Goal: Task Accomplishment & Management: Complete application form

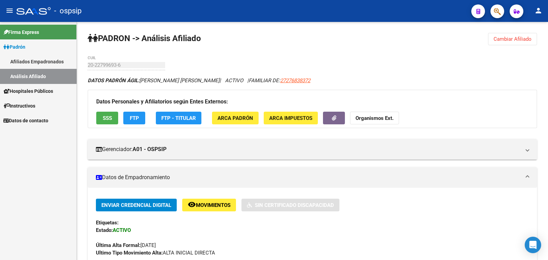
scroll to position [171, 0]
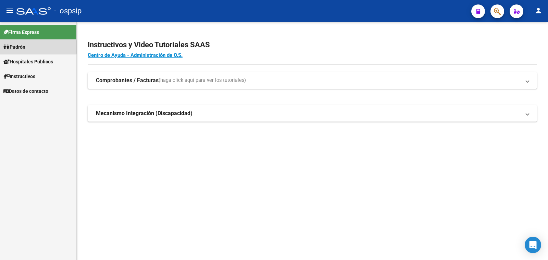
click at [18, 47] on span "Padrón" at bounding box center [14, 47] width 22 height 8
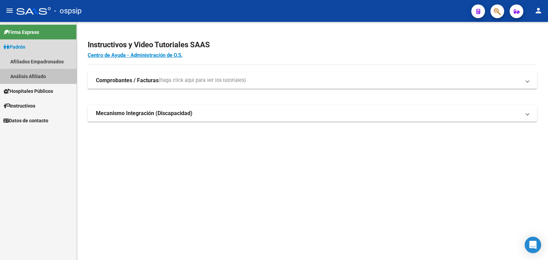
click at [33, 76] on link "Análisis Afiliado" at bounding box center [38, 76] width 76 height 15
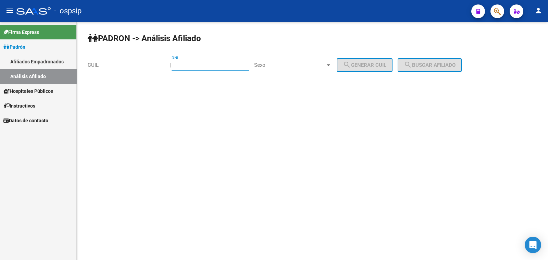
click at [193, 63] on input "DNI" at bounding box center [210, 65] width 77 height 6
type input "14804649"
click at [313, 67] on span "Sexo" at bounding box center [289, 65] width 71 height 6
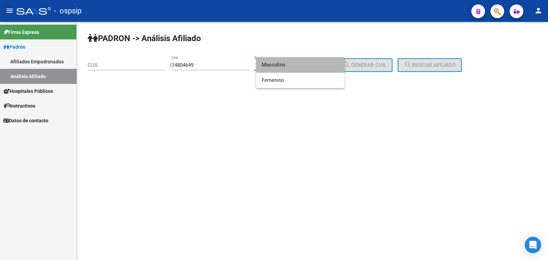
click at [313, 64] on span "Masculino" at bounding box center [300, 64] width 77 height 15
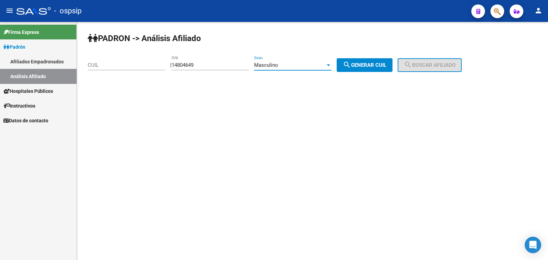
click at [369, 65] on span "search Generar CUIL" at bounding box center [364, 65] width 43 height 6
type input "20-14804649-3"
click at [427, 66] on span "search Buscar afiliado" at bounding box center [430, 65] width 52 height 6
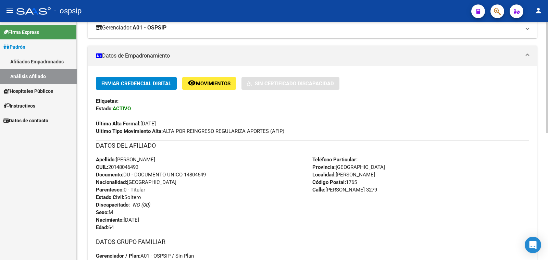
scroll to position [128, 0]
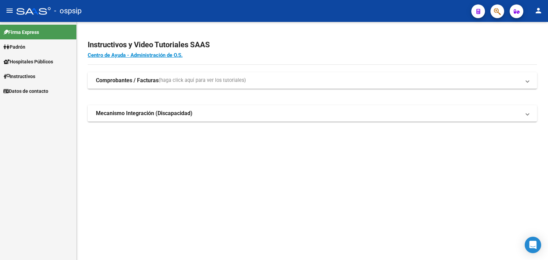
click at [16, 46] on span "Padrón" at bounding box center [14, 47] width 22 height 8
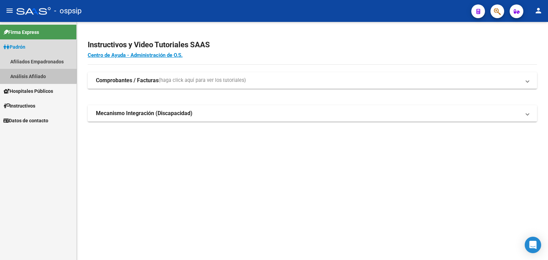
click at [31, 75] on link "Análisis Afiliado" at bounding box center [38, 76] width 76 height 15
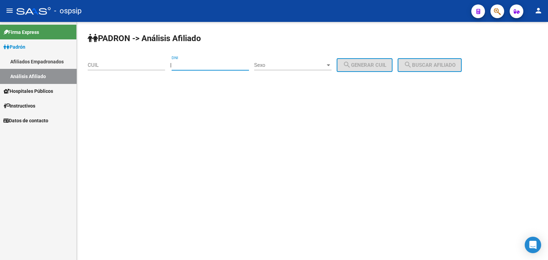
click at [193, 63] on input "DNI" at bounding box center [210, 65] width 77 height 6
type input "20"
type input "20.2"
type input "20233253"
click at [282, 62] on span "Sexo" at bounding box center [289, 65] width 71 height 6
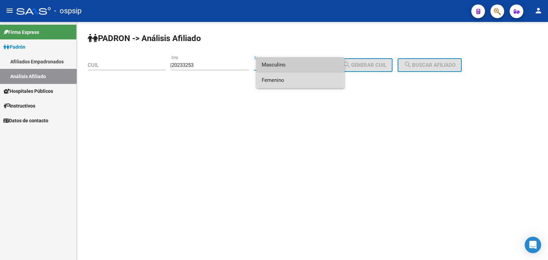
click at [292, 80] on span "Femenino" at bounding box center [300, 80] width 77 height 15
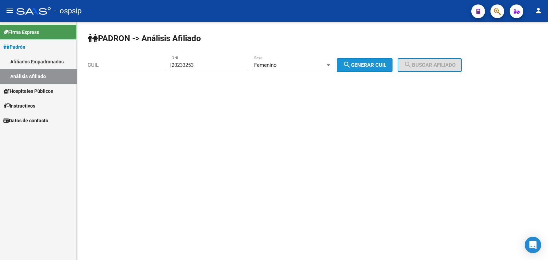
click at [386, 62] on span "search Generar CUIL" at bounding box center [364, 65] width 43 height 6
type input "27-20233253-1"
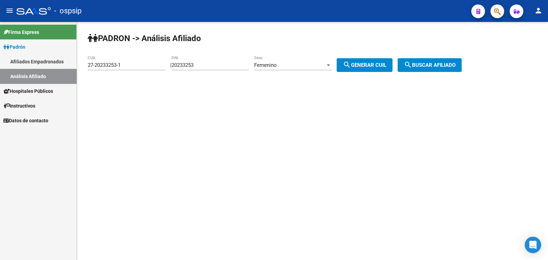
click at [440, 59] on button "search Buscar afiliado" at bounding box center [430, 65] width 64 height 14
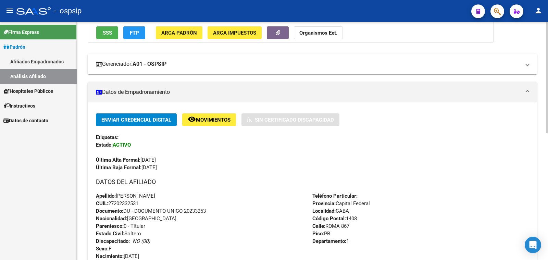
scroll to position [128, 0]
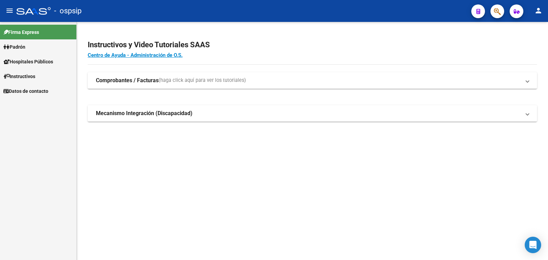
click at [21, 45] on span "Padrón" at bounding box center [14, 47] width 22 height 8
click at [37, 75] on link "Análisis Afiliado" at bounding box center [38, 76] width 76 height 15
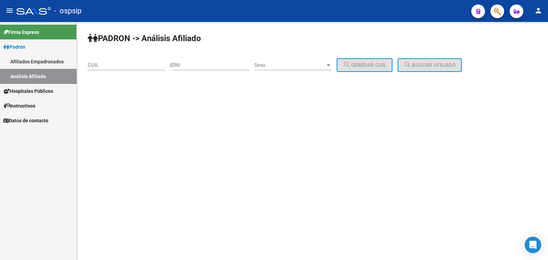
click at [204, 64] on input "DNI" at bounding box center [210, 65] width 77 height 6
type input "50280717"
click at [300, 64] on span "Sexo" at bounding box center [289, 65] width 71 height 6
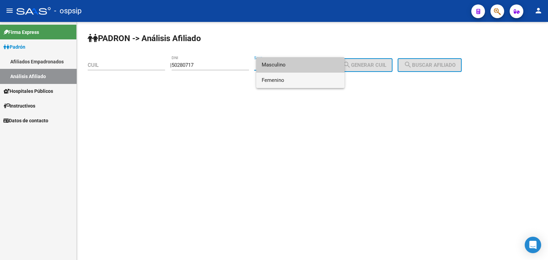
click at [295, 81] on span "Femenino" at bounding box center [300, 80] width 77 height 15
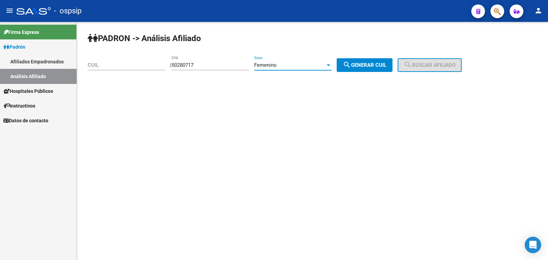
click at [377, 64] on span "search Generar CUIL" at bounding box center [364, 65] width 43 height 6
type input "27-50280717-5"
click at [435, 66] on span "search Buscar afiliado" at bounding box center [430, 65] width 52 height 6
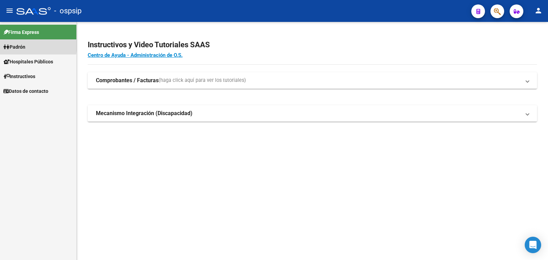
click at [19, 45] on span "Padrón" at bounding box center [14, 47] width 22 height 8
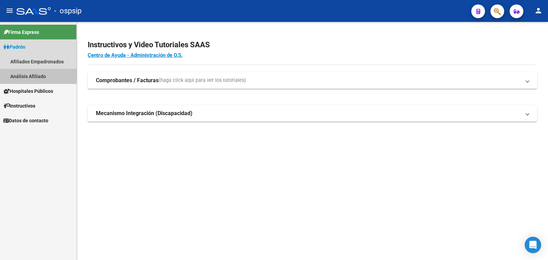
click at [29, 74] on link "Análisis Afiliado" at bounding box center [38, 76] width 76 height 15
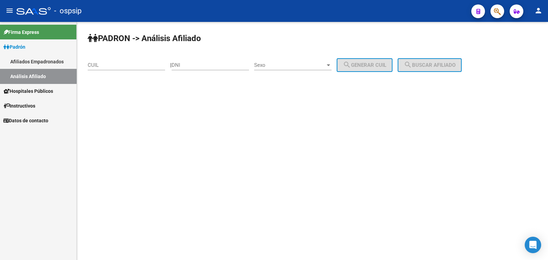
click at [196, 62] on input "DNI" at bounding box center [210, 65] width 77 height 6
click at [197, 63] on input "230914530" at bounding box center [210, 65] width 77 height 6
type input "23091530"
click at [305, 60] on div "Sexo Sexo" at bounding box center [292, 62] width 77 height 15
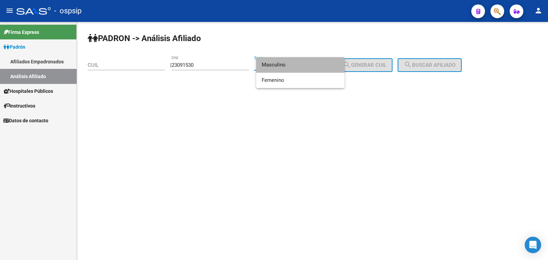
click at [313, 67] on span "Masculino" at bounding box center [300, 64] width 77 height 15
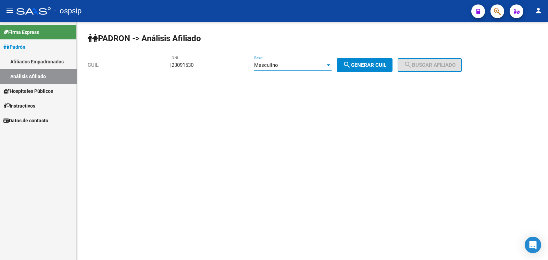
click at [347, 65] on button "search Generar CUIL" at bounding box center [365, 65] width 56 height 14
type input "20-23091530-0"
click at [434, 64] on span "search Buscar afiliado" at bounding box center [430, 65] width 52 height 6
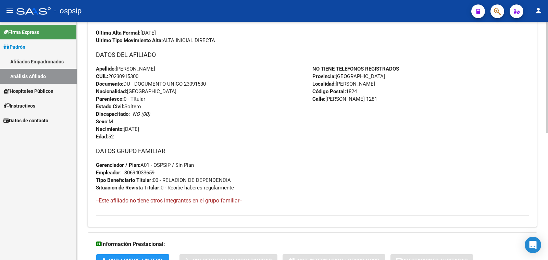
scroll to position [214, 0]
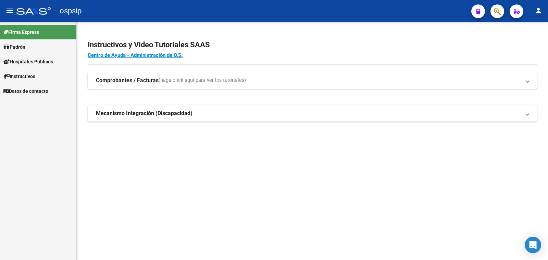
click at [20, 43] on span "Padrón" at bounding box center [14, 47] width 22 height 8
click at [16, 74] on link "Análisis Afiliado" at bounding box center [38, 76] width 76 height 15
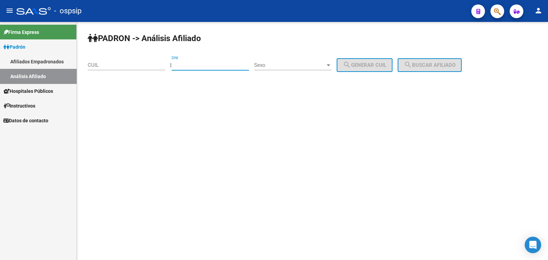
click at [188, 62] on input "DNI" at bounding box center [210, 65] width 77 height 6
type input "44304604"
click at [299, 66] on span "Sexo" at bounding box center [289, 65] width 71 height 6
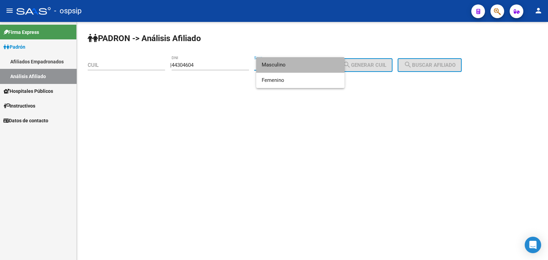
click at [293, 63] on span "Masculino" at bounding box center [300, 64] width 77 height 15
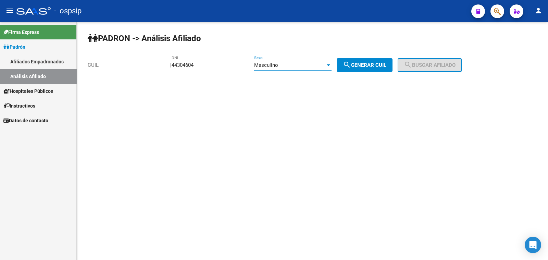
click at [372, 64] on span "search Generar CUIL" at bounding box center [364, 65] width 43 height 6
type input "20-44304604-7"
click at [435, 65] on span "search Buscar afiliado" at bounding box center [430, 65] width 52 height 6
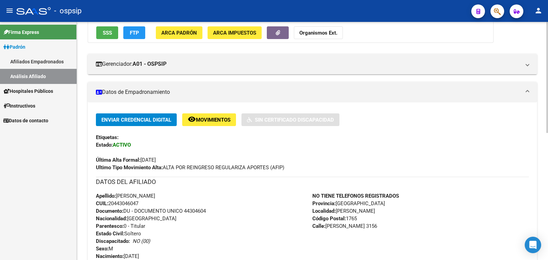
scroll to position [128, 0]
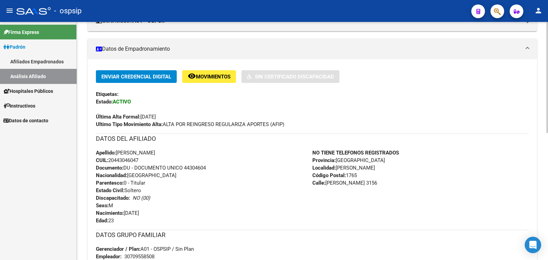
click at [423, 168] on div "NO TIENE TELEFONOS REGISTRADOS Provincia: [GEOGRAPHIC_DATA] Localidad: [PERSON_…" at bounding box center [420, 186] width 216 height 75
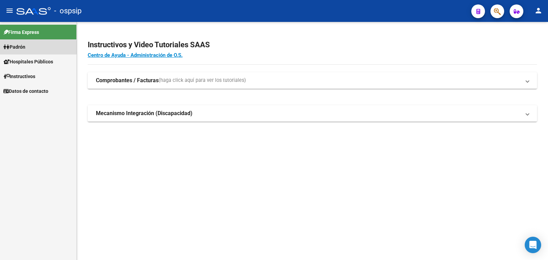
click at [20, 47] on span "Padrón" at bounding box center [14, 47] width 22 height 8
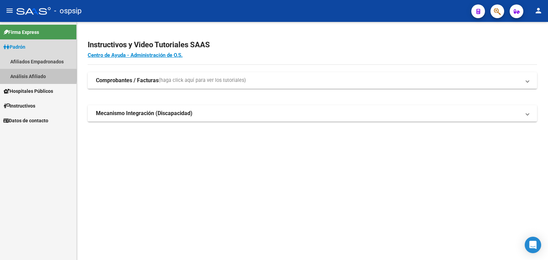
click at [29, 75] on link "Análisis Afiliado" at bounding box center [38, 76] width 76 height 15
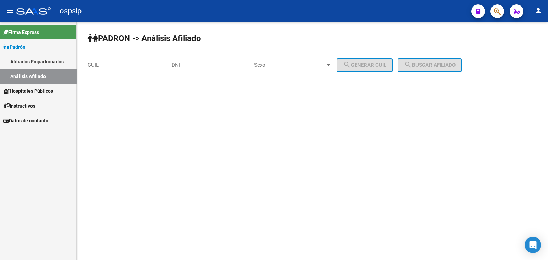
click at [201, 61] on div "DNI" at bounding box center [210, 62] width 77 height 15
type input "27688297"
click at [298, 64] on span "Sexo" at bounding box center [289, 65] width 71 height 6
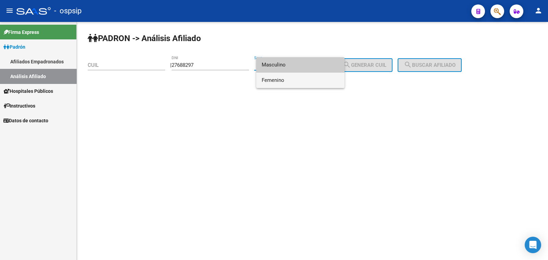
click at [301, 82] on span "Femenino" at bounding box center [300, 80] width 77 height 15
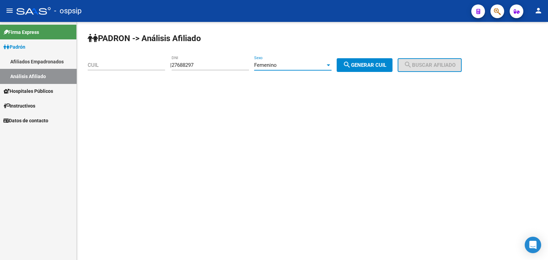
click at [379, 66] on span "search Generar CUIL" at bounding box center [364, 65] width 43 height 6
type input "27-27688297-5"
click at [412, 66] on mat-icon "search" at bounding box center [408, 65] width 8 height 8
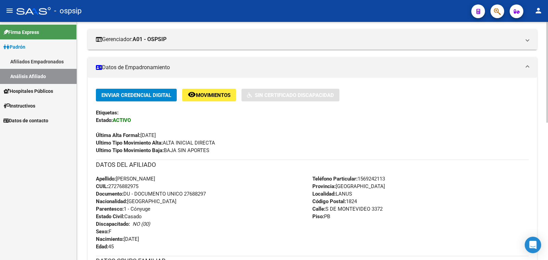
scroll to position [24, 0]
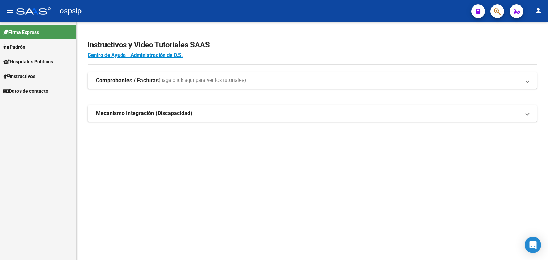
click at [18, 47] on span "Padrón" at bounding box center [14, 47] width 22 height 8
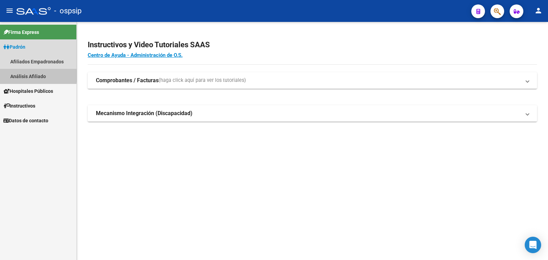
click at [30, 76] on link "Análisis Afiliado" at bounding box center [38, 76] width 76 height 15
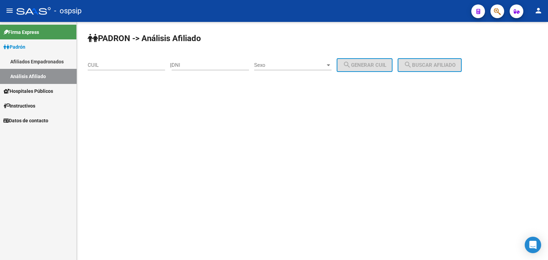
click at [204, 60] on div "DNI" at bounding box center [210, 62] width 77 height 15
type input "24415847"
click at [296, 65] on span "Sexo" at bounding box center [289, 65] width 71 height 6
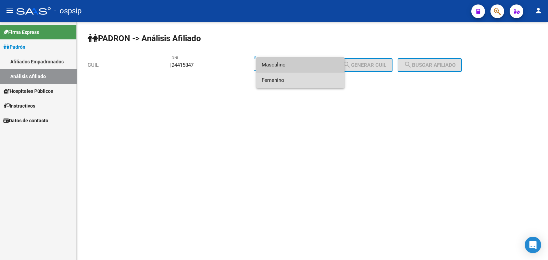
drag, startPoint x: 308, startPoint y: 84, endPoint x: 363, endPoint y: 74, distance: 55.5
click at [313, 84] on span "Femenino" at bounding box center [300, 80] width 77 height 15
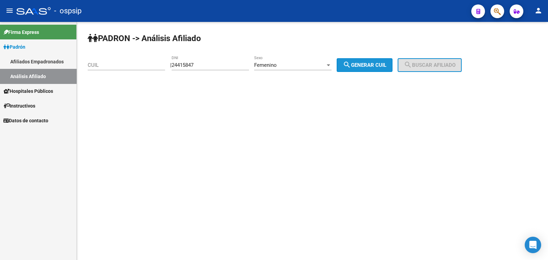
drag, startPoint x: 377, startPoint y: 67, endPoint x: 418, endPoint y: 65, distance: 41.5
click at [378, 67] on span "search Generar CUIL" at bounding box center [364, 65] width 43 height 6
type input "27-24415847-7"
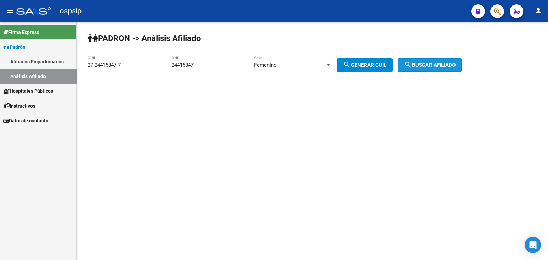
click at [442, 64] on span "search Buscar afiliado" at bounding box center [430, 65] width 52 height 6
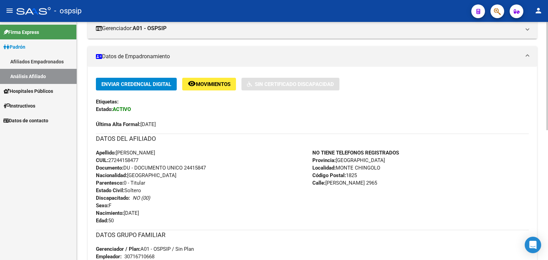
scroll to position [128, 0]
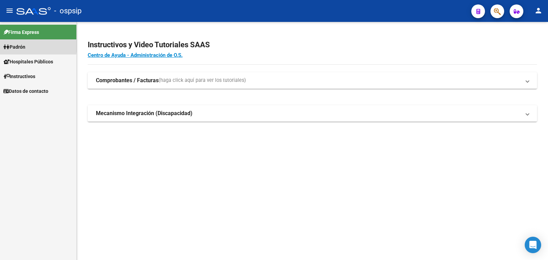
click at [17, 45] on span "Padrón" at bounding box center [14, 47] width 22 height 8
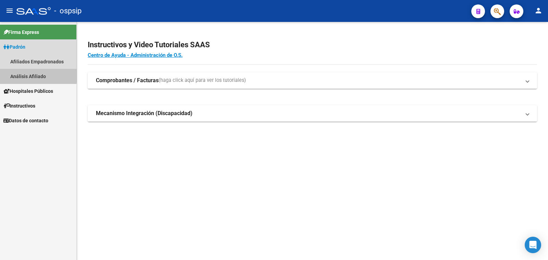
click at [23, 76] on link "Análisis Afiliado" at bounding box center [38, 76] width 76 height 15
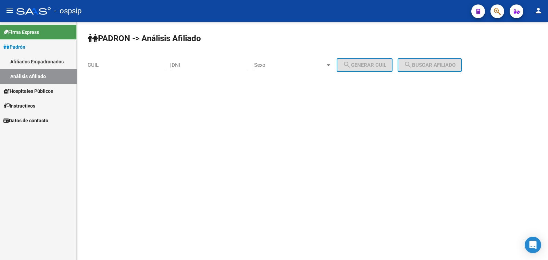
click at [195, 60] on div "DNI" at bounding box center [210, 62] width 77 height 15
type input "17931142"
click at [305, 62] on div "Sexo Sexo" at bounding box center [292, 62] width 77 height 15
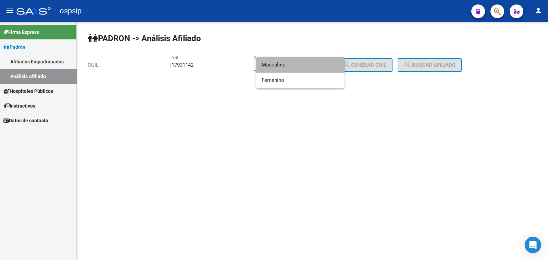
drag, startPoint x: 312, startPoint y: 66, endPoint x: 348, endPoint y: 64, distance: 36.3
click at [313, 64] on span "Masculino" at bounding box center [300, 64] width 77 height 15
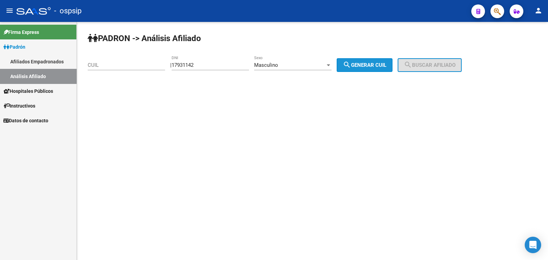
drag, startPoint x: 377, startPoint y: 64, endPoint x: 430, endPoint y: 64, distance: 53.1
click at [384, 64] on span "search Generar CUIL" at bounding box center [364, 65] width 43 height 6
type input "23-17931142-9"
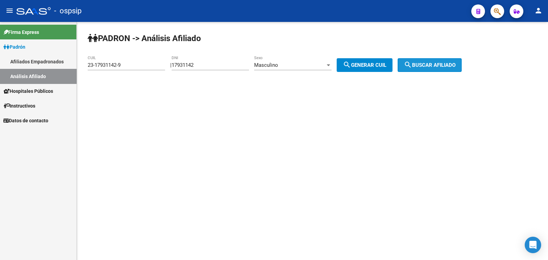
click at [434, 63] on span "search Buscar afiliado" at bounding box center [430, 65] width 52 height 6
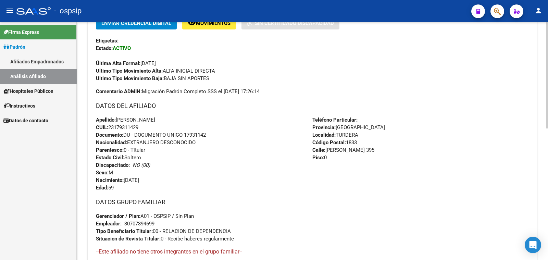
scroll to position [171, 0]
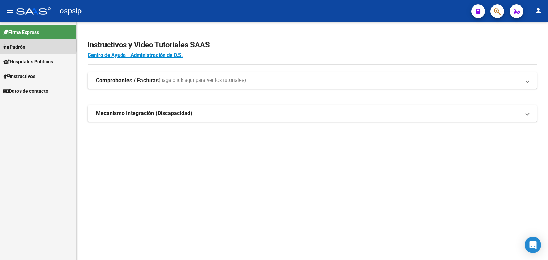
click at [25, 45] on span "Padrón" at bounding box center [14, 47] width 22 height 8
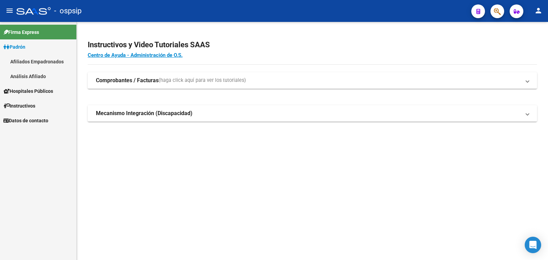
click at [40, 74] on link "Análisis Afiliado" at bounding box center [38, 76] width 76 height 15
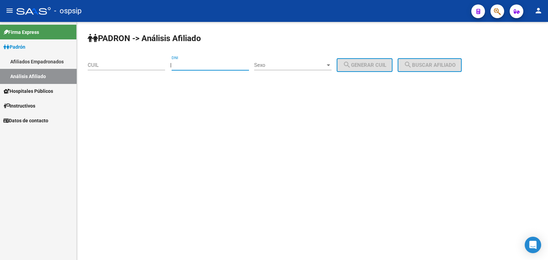
click at [207, 63] on input "DNI" at bounding box center [210, 65] width 77 height 6
type input "13933691"
click at [283, 63] on span "Sexo" at bounding box center [289, 65] width 71 height 6
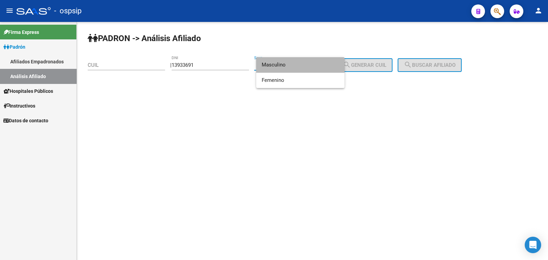
drag, startPoint x: 288, startPoint y: 65, endPoint x: 336, endPoint y: 67, distance: 48.0
click at [296, 65] on span "Masculino" at bounding box center [300, 64] width 77 height 15
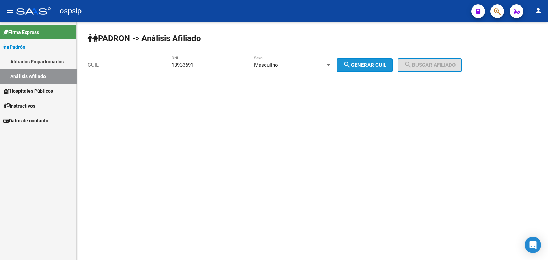
click at [372, 66] on span "search Generar CUIL" at bounding box center [364, 65] width 43 height 6
type input "20-13933691-8"
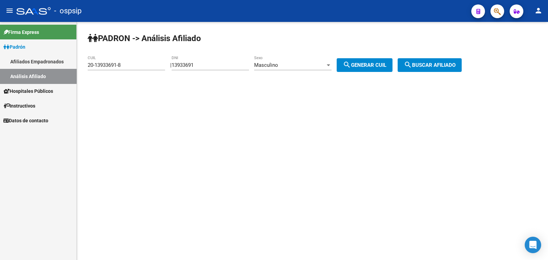
click at [438, 63] on span "search Buscar afiliado" at bounding box center [430, 65] width 52 height 6
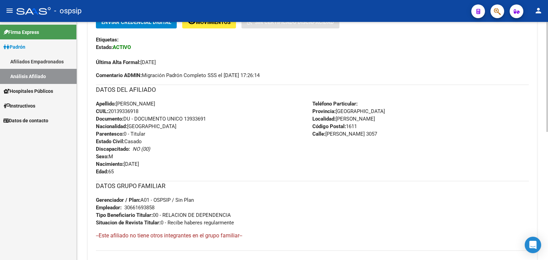
scroll to position [214, 0]
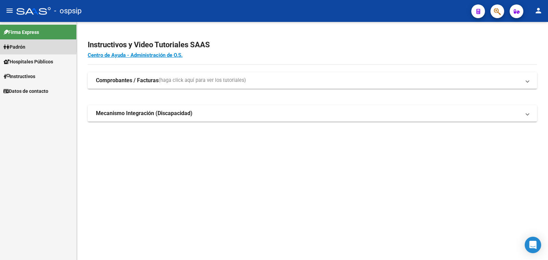
click at [19, 45] on span "Padrón" at bounding box center [14, 47] width 22 height 8
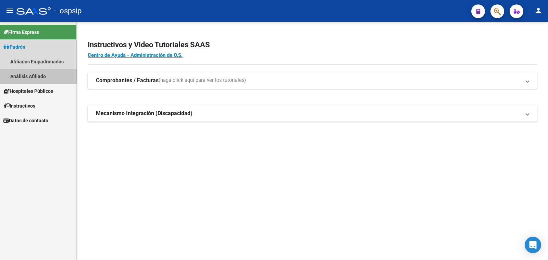
click at [30, 73] on link "Análisis Afiliado" at bounding box center [38, 76] width 76 height 15
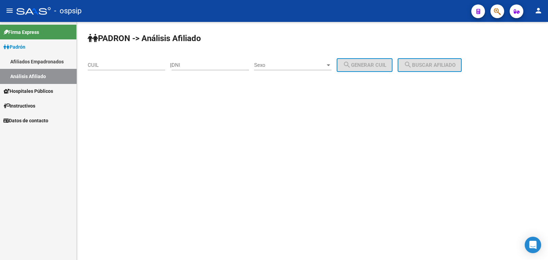
click at [199, 62] on input "DNI" at bounding box center [210, 65] width 77 height 6
type input "20175946"
click at [302, 65] on span "Sexo" at bounding box center [289, 65] width 71 height 6
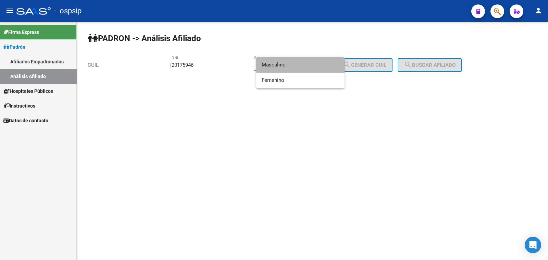
click at [302, 65] on span "Masculino" at bounding box center [300, 64] width 77 height 15
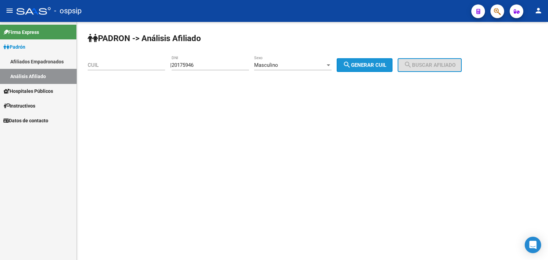
drag, startPoint x: 377, startPoint y: 66, endPoint x: 412, endPoint y: 67, distance: 34.9
click at [378, 65] on span "search Generar CUIL" at bounding box center [364, 65] width 43 height 6
type input "20-20175946-4"
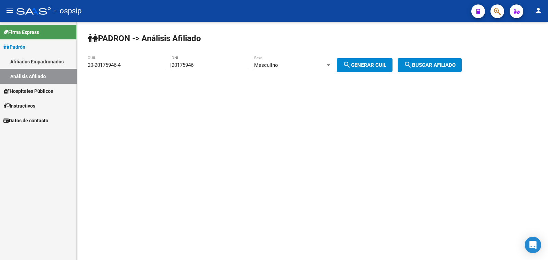
click at [412, 67] on mat-icon "search" at bounding box center [408, 65] width 8 height 8
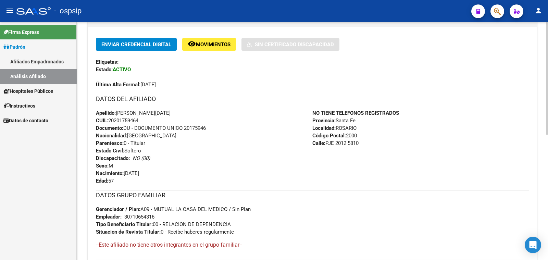
scroll to position [171, 0]
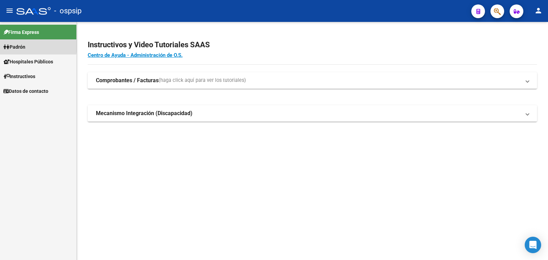
click at [20, 46] on span "Padrón" at bounding box center [14, 47] width 22 height 8
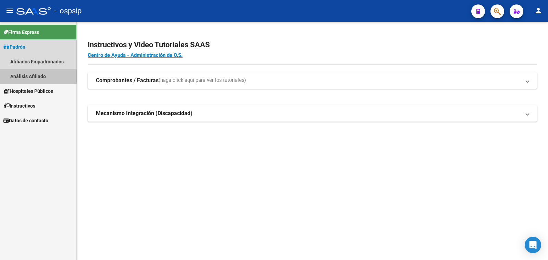
click at [28, 76] on link "Análisis Afiliado" at bounding box center [38, 76] width 76 height 15
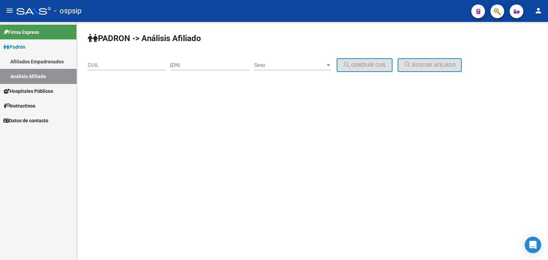
click at [205, 63] on input "DNI" at bounding box center [210, 65] width 77 height 6
type input "38616377"
click at [308, 67] on span "Sexo" at bounding box center [289, 65] width 71 height 6
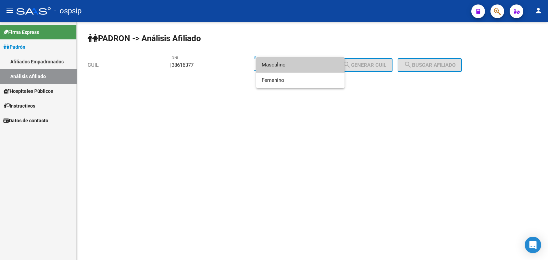
click at [308, 67] on span "Masculino" at bounding box center [300, 64] width 77 height 15
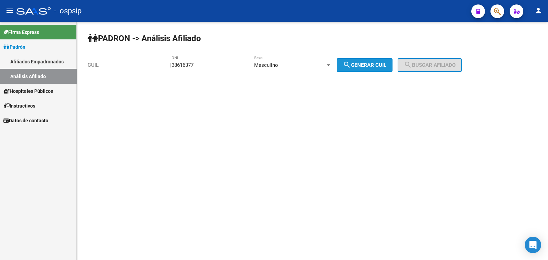
click at [376, 64] on span "search Generar CUIL" at bounding box center [364, 65] width 43 height 6
type input "20-38616377-5"
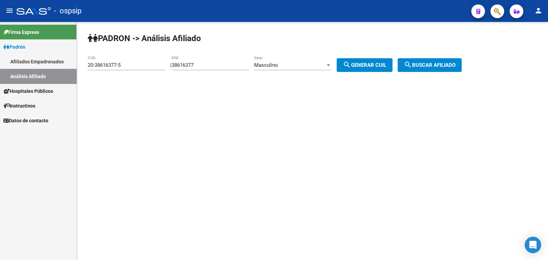
click at [430, 60] on button "search Buscar afiliado" at bounding box center [430, 65] width 64 height 14
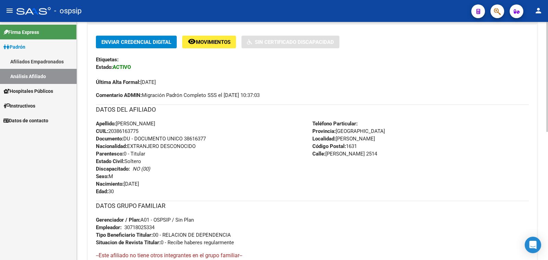
scroll to position [171, 0]
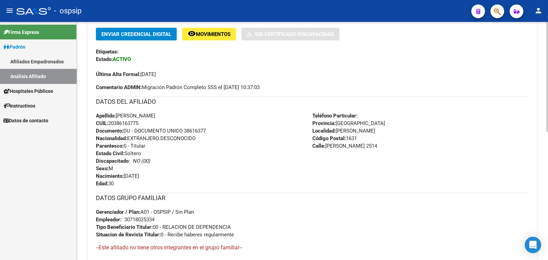
drag, startPoint x: 184, startPoint y: 128, endPoint x: 217, endPoint y: 129, distance: 33.2
click at [217, 129] on div "Apellido: [PERSON_NAME] CUIL: 20386163775 Documento: DU - DOCUMENTO UNICO 38616…" at bounding box center [204, 149] width 216 height 75
drag, startPoint x: 197, startPoint y: 126, endPoint x: 180, endPoint y: 112, distance: 21.6
click at [180, 112] on div "Apellido: [PERSON_NAME] CUIL: 20386163775 Documento: DU - DOCUMENTO UNICO 38616…" at bounding box center [204, 149] width 216 height 75
drag, startPoint x: 185, startPoint y: 129, endPoint x: 213, endPoint y: 128, distance: 27.7
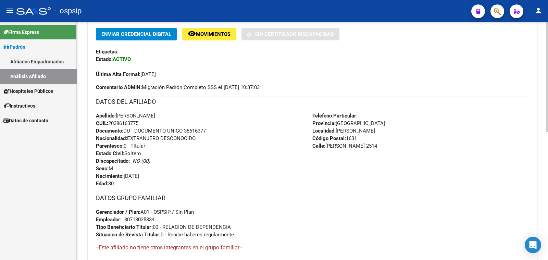
click at [213, 128] on div "Apellido: [PERSON_NAME] CUIL: 20386163775 Documento: DU - DOCUMENTO UNICO 38616…" at bounding box center [204, 149] width 216 height 75
copy span "38616377"
click at [194, 106] on div "DATOS DEL AFILIADO" at bounding box center [312, 104] width 433 height 15
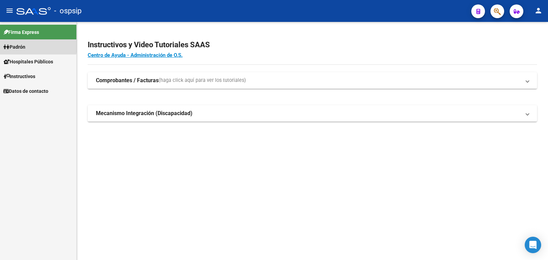
click at [14, 45] on span "Padrón" at bounding box center [14, 47] width 22 height 8
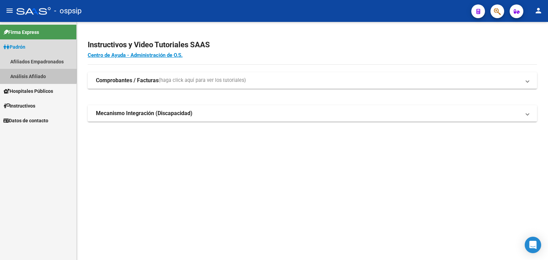
click at [33, 74] on link "Análisis Afiliado" at bounding box center [38, 76] width 76 height 15
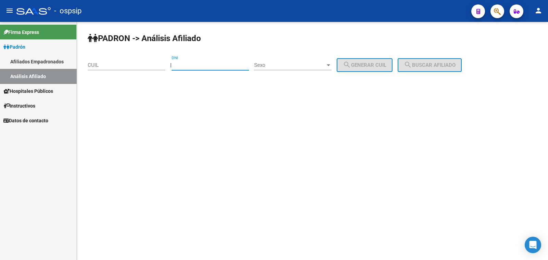
click at [192, 62] on input "DNI" at bounding box center [210, 65] width 77 height 6
click at [200, 64] on input "DNI" at bounding box center [210, 65] width 77 height 6
type input "23560062"
click at [293, 65] on span "Sexo" at bounding box center [289, 65] width 71 height 6
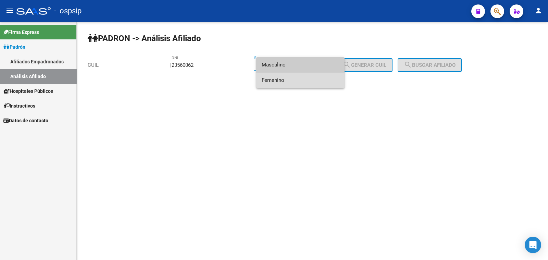
click at [302, 78] on span "Femenino" at bounding box center [300, 80] width 77 height 15
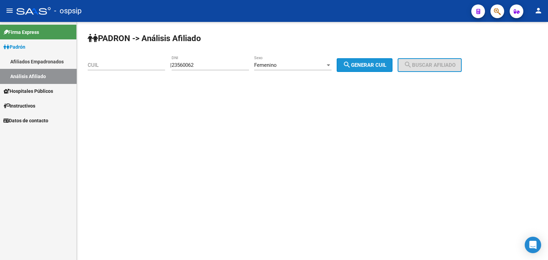
click at [377, 65] on span "search Generar CUIL" at bounding box center [364, 65] width 43 height 6
type input "27-23560062-0"
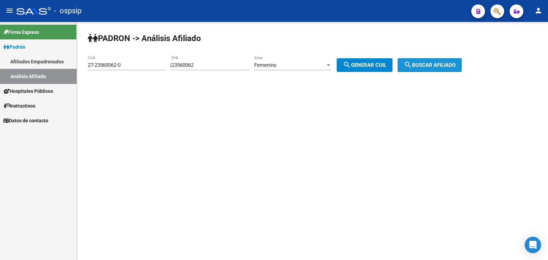
click at [412, 63] on mat-icon "search" at bounding box center [408, 65] width 8 height 8
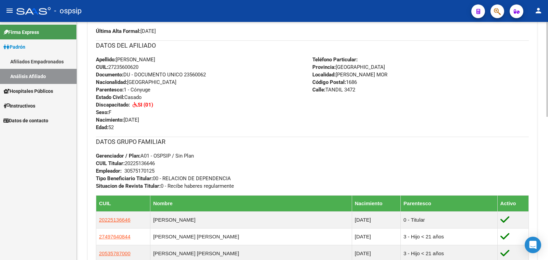
scroll to position [128, 0]
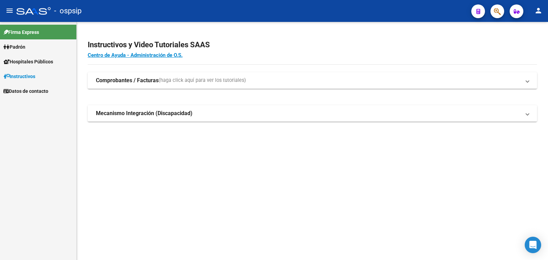
click at [23, 45] on span "Padrón" at bounding box center [14, 47] width 22 height 8
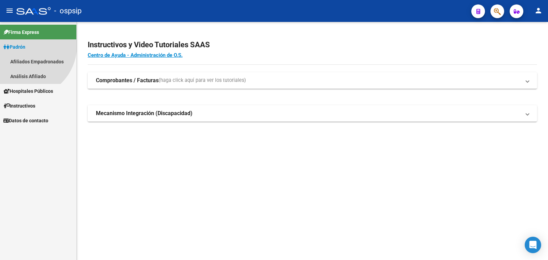
click at [23, 45] on span "Padrón" at bounding box center [14, 47] width 22 height 8
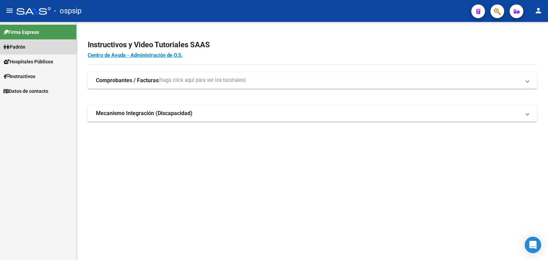
click at [23, 45] on span "Padrón" at bounding box center [14, 47] width 22 height 8
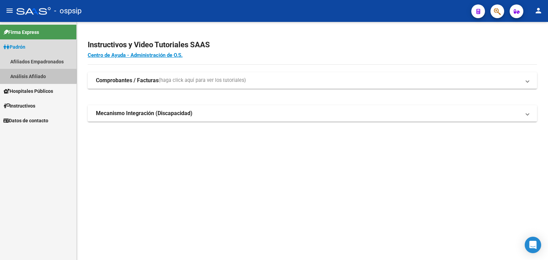
click at [24, 76] on link "Análisis Afiliado" at bounding box center [38, 76] width 76 height 15
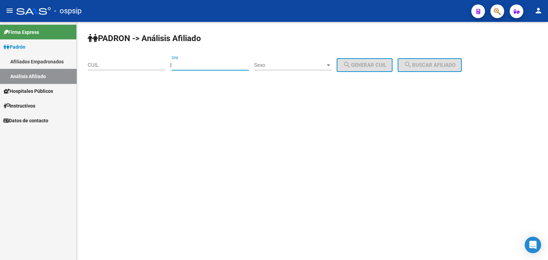
click at [189, 63] on input "DNI" at bounding box center [210, 65] width 77 height 6
type input "94868180"
click at [306, 64] on span "Sexo" at bounding box center [289, 65] width 71 height 6
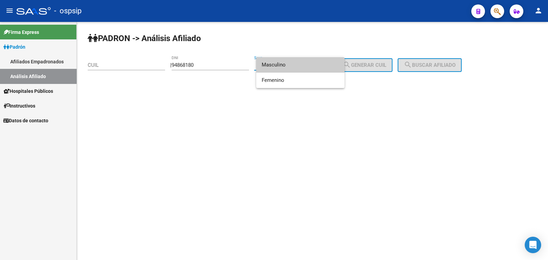
click at [306, 64] on span "Masculino" at bounding box center [300, 64] width 77 height 15
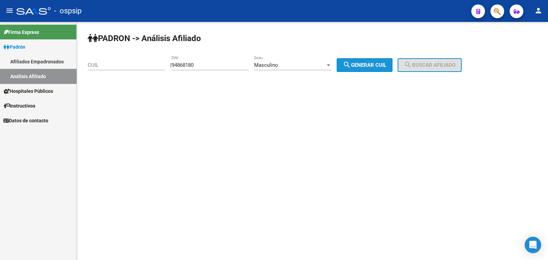
click at [372, 66] on span "search Generar CUIL" at bounding box center [364, 65] width 43 height 6
type input "20-94868180-4"
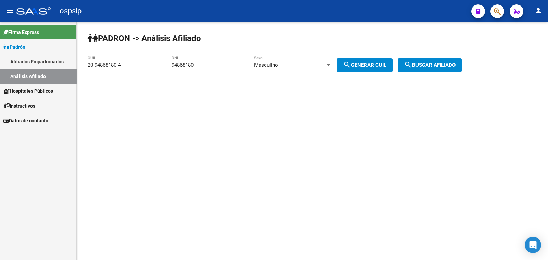
click at [444, 62] on span "search Buscar afiliado" at bounding box center [430, 65] width 52 height 6
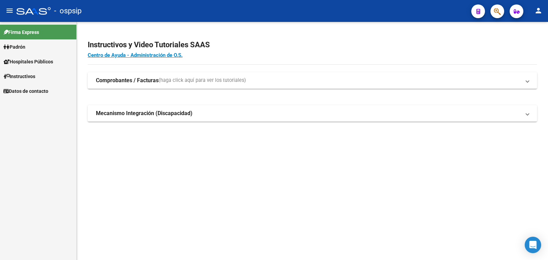
click at [15, 45] on span "Padrón" at bounding box center [14, 47] width 22 height 8
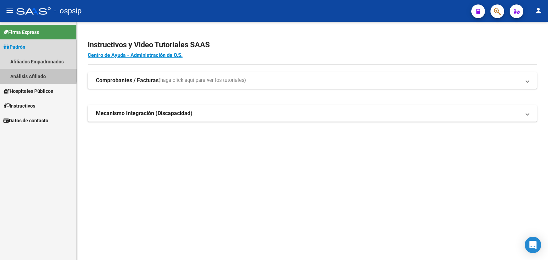
click at [23, 75] on link "Análisis Afiliado" at bounding box center [38, 76] width 76 height 15
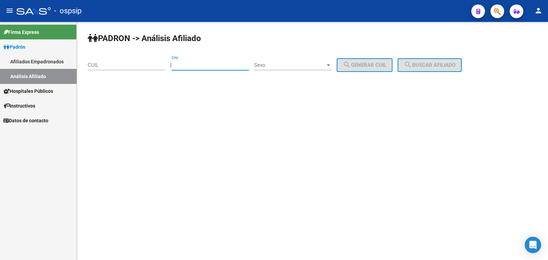
click at [190, 64] on input "DNI" at bounding box center [210, 65] width 77 height 6
click at [299, 64] on span "Sexo" at bounding box center [289, 65] width 71 height 6
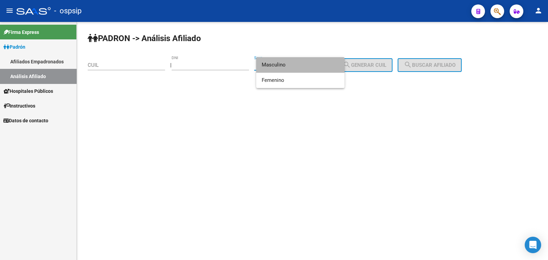
click at [308, 67] on span "Masculino" at bounding box center [300, 64] width 77 height 15
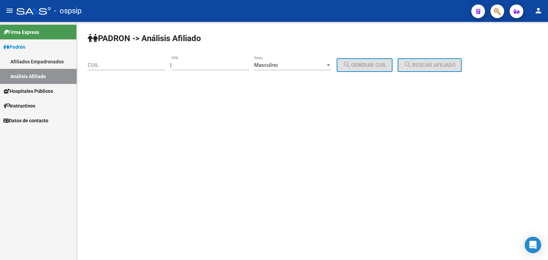
click at [205, 63] on input "DNI" at bounding box center [210, 65] width 77 height 6
type input "96094696"
click at [369, 66] on span "search Generar CUIL" at bounding box center [364, 65] width 43 height 6
type input "20-96094696-1"
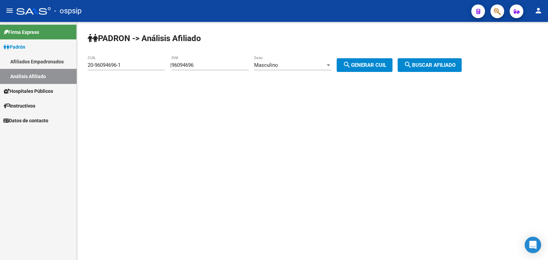
click at [412, 63] on mat-icon "search" at bounding box center [408, 65] width 8 height 8
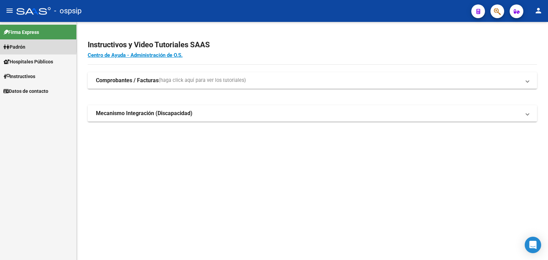
click at [18, 46] on span "Padrón" at bounding box center [14, 47] width 22 height 8
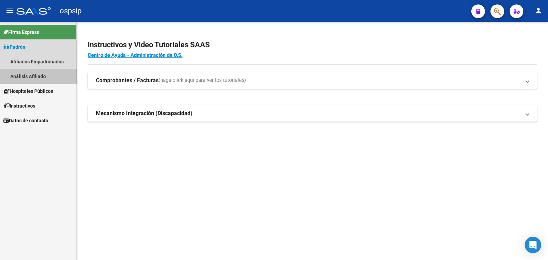
click at [31, 74] on link "Análisis Afiliado" at bounding box center [38, 76] width 76 height 15
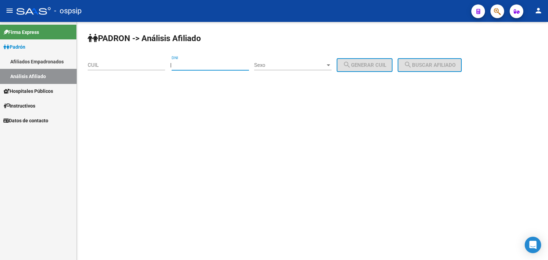
click at [190, 63] on input "DNI" at bounding box center [210, 65] width 77 height 6
paste input "96094696"
type input "96094696"
click at [285, 65] on span "Sexo" at bounding box center [289, 65] width 71 height 6
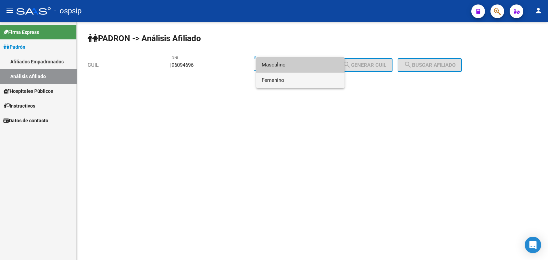
drag, startPoint x: 310, startPoint y: 81, endPoint x: 347, endPoint y: 81, distance: 36.6
click at [311, 81] on span "Femenino" at bounding box center [300, 80] width 77 height 15
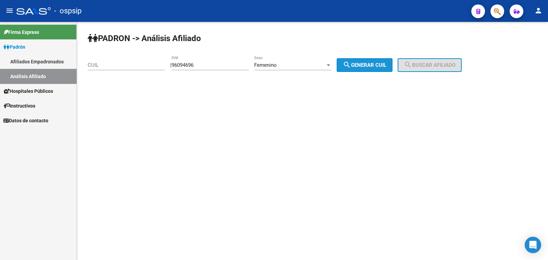
click at [377, 66] on span "search Generar CUIL" at bounding box center [364, 65] width 43 height 6
type input "27-96094696-6"
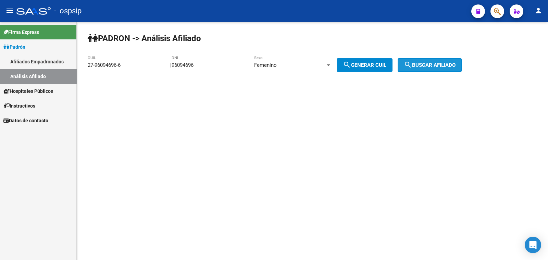
click at [421, 63] on span "search Buscar afiliado" at bounding box center [430, 65] width 52 height 6
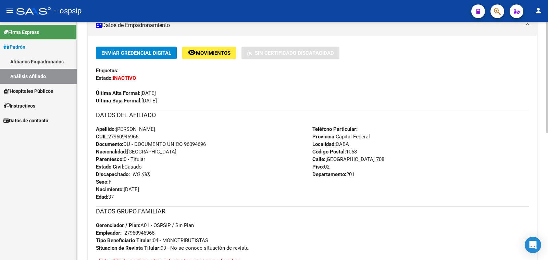
scroll to position [171, 0]
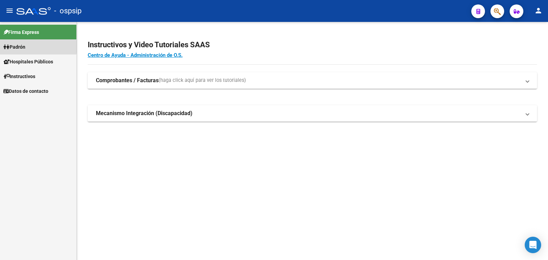
click at [22, 47] on span "Padrón" at bounding box center [14, 47] width 22 height 8
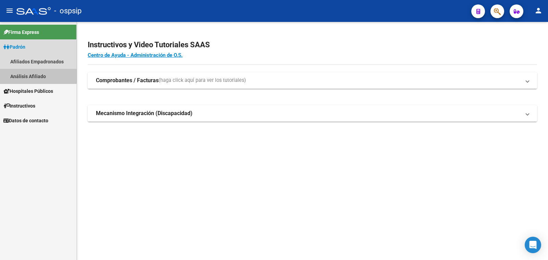
click at [36, 74] on link "Análisis Afiliado" at bounding box center [38, 76] width 76 height 15
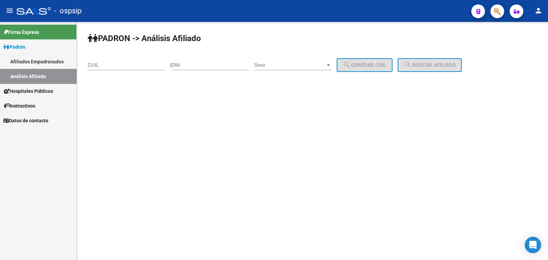
click at [192, 62] on input "DNI" at bounding box center [210, 65] width 77 height 6
type input "44128868"
click at [285, 65] on span "Sexo" at bounding box center [289, 65] width 71 height 6
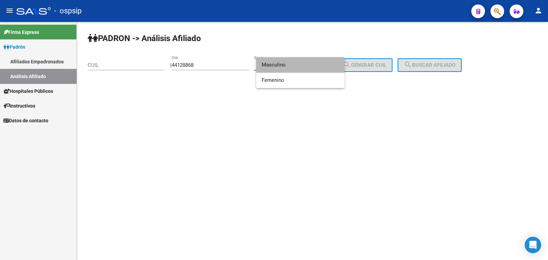
click at [285, 65] on span "Masculino" at bounding box center [300, 64] width 77 height 15
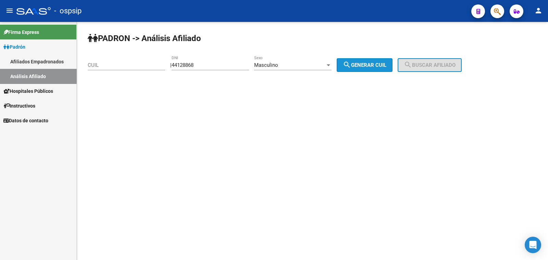
drag, startPoint x: 363, startPoint y: 65, endPoint x: 415, endPoint y: 55, distance: 52.5
click at [364, 65] on span "search Generar CUIL" at bounding box center [364, 65] width 43 height 6
type input "23-44128868-9"
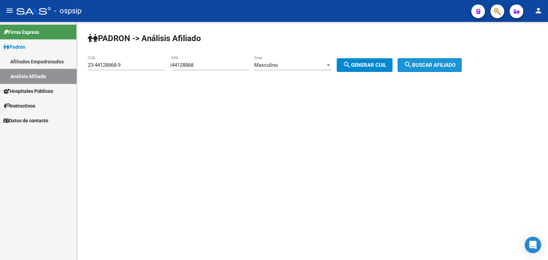
click at [423, 66] on span "search Buscar afiliado" at bounding box center [430, 65] width 52 height 6
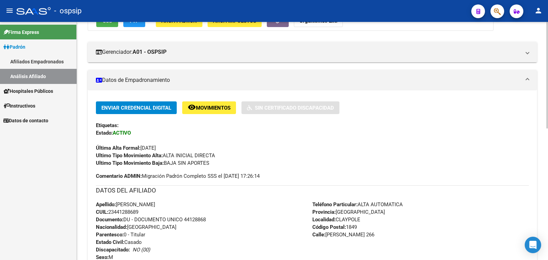
scroll to position [85, 0]
